Goal: Information Seeking & Learning: Learn about a topic

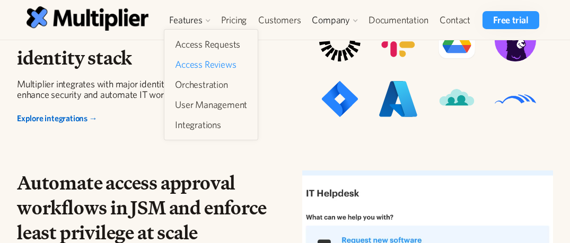
scroll to position [1156, 0]
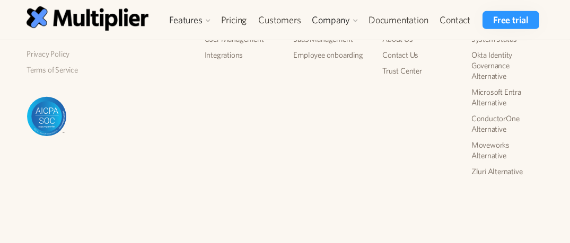
scroll to position [2943, 0]
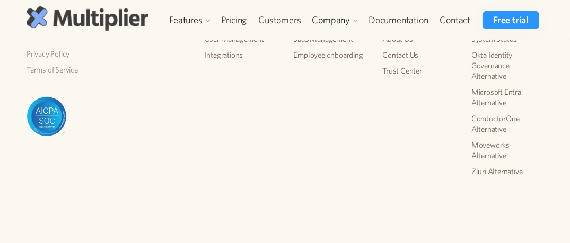
click at [126, 17] on img at bounding box center [88, 18] width 122 height 24
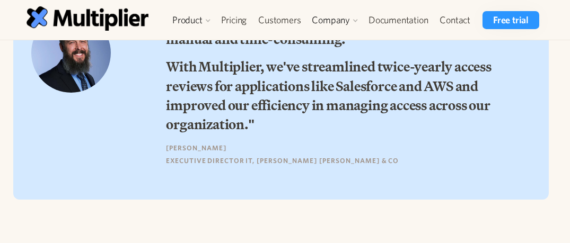
scroll to position [722, 0]
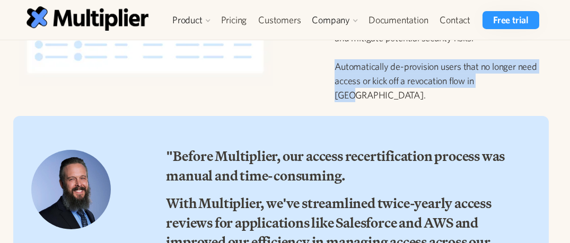
drag, startPoint x: 491, startPoint y: 82, endPoint x: 317, endPoint y: 71, distance: 174.2
click at [317, 71] on div "Manage your access review campaign from a single place Stay on top of in-flight…" at bounding box center [281, 15] width 542 height 190
click at [398, 77] on p "Stay on top of in-flight reviews all your systems, allowing you to quickly iden…" at bounding box center [438, 52] width 209 height 100
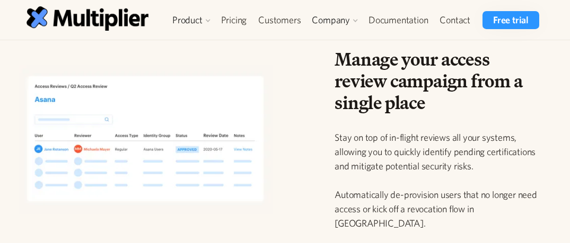
scroll to position [578, 0]
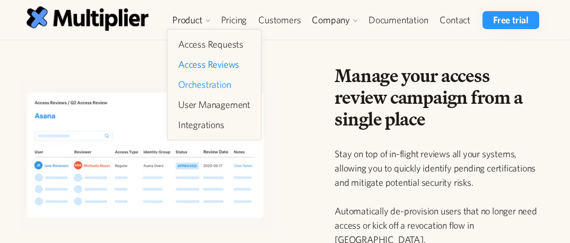
click at [202, 80] on link "Orchestration" at bounding box center [214, 84] width 81 height 19
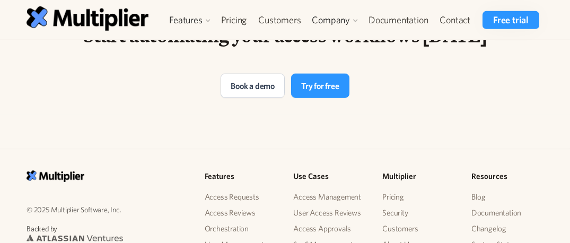
scroll to position [2168, 0]
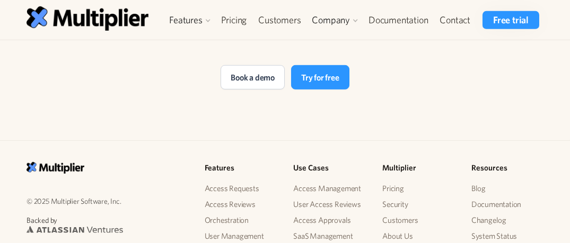
drag, startPoint x: 369, startPoint y: 117, endPoint x: 301, endPoint y: 96, distance: 70.9
copy div "Multiplier gives you a single pane of glass to check access across hundreds of …"
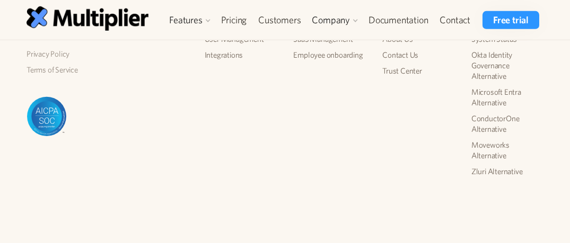
scroll to position [2794, 0]
click at [348, 15] on link "User Access Reviews" at bounding box center [329, 7] width 72 height 16
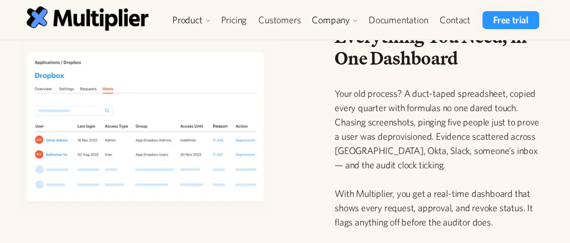
scroll to position [626, 0]
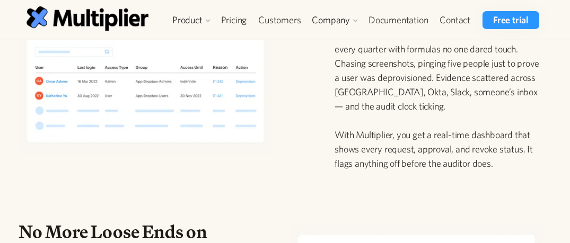
click at [432, 124] on p "Your old process? A duct-taped spreadsheet, copied every quarter with formulas …" at bounding box center [438, 99] width 209 height 143
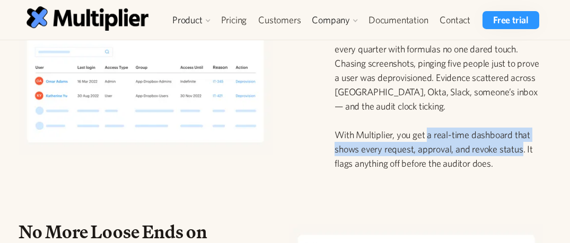
drag, startPoint x: 523, startPoint y: 150, endPoint x: 427, endPoint y: 137, distance: 96.2
click at [427, 137] on p "Your old process? A duct-taped spreadsheet, copied every quarter with formulas …" at bounding box center [438, 99] width 209 height 143
copy p "a real-time dashboard that shows every request, approval, and revoke status"
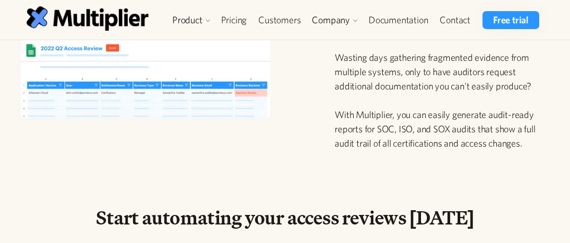
scroll to position [1059, 0]
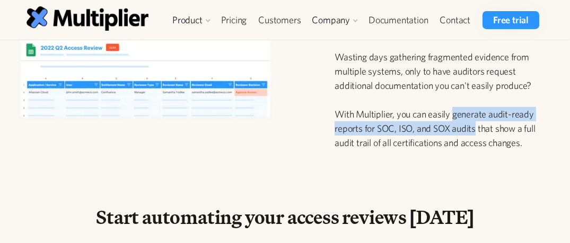
drag, startPoint x: 453, startPoint y: 113, endPoint x: 476, endPoint y: 130, distance: 28.5
click at [476, 130] on p "Wasting days gathering fragmented evidence from multiple systems, only to have …" at bounding box center [438, 100] width 209 height 100
copy p "generate audit-ready reports for SOC, ISO, and SOX audits"
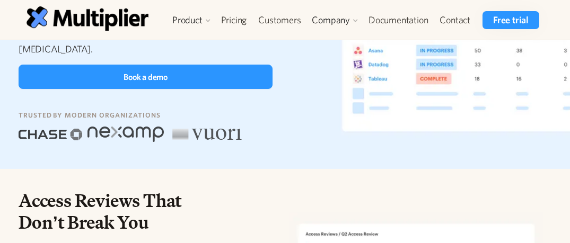
scroll to position [96, 0]
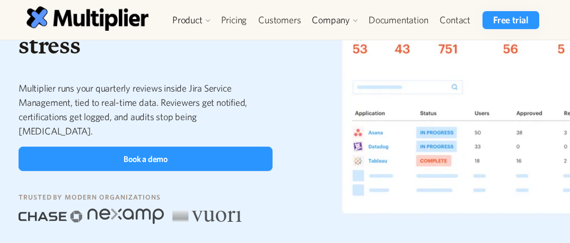
click at [237, 74] on div "Access reviews without the spreadsheets or stress Multiplier runs your quarterl…" at bounding box center [146, 97] width 254 height 255
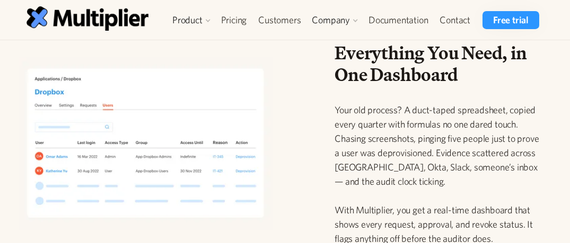
scroll to position [530, 0]
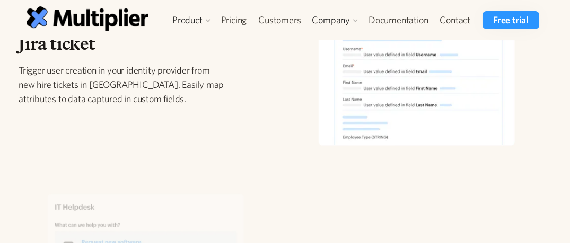
scroll to position [481, 0]
